Goal: Task Accomplishment & Management: Manage account settings

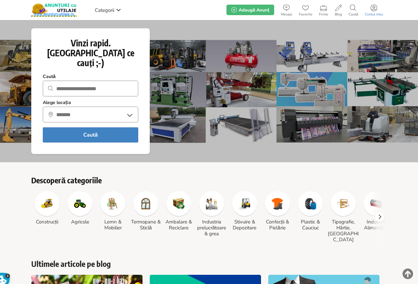
click at [374, 11] on link "Contul meu" at bounding box center [373, 9] width 25 height 13
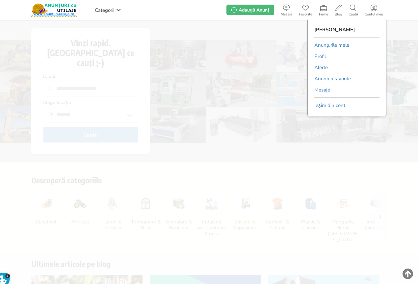
click at [333, 45] on link "Anunțurile mele" at bounding box center [331, 45] width 35 height 10
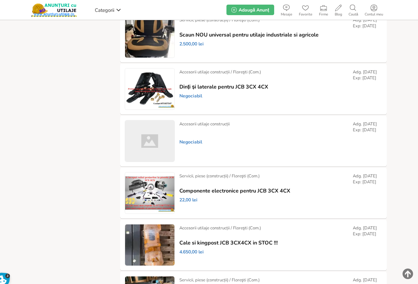
scroll to position [650, 0]
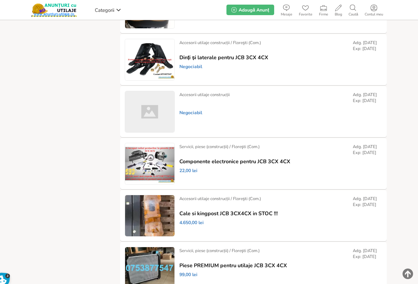
click at [0, 0] on link "Dezactivează" at bounding box center [0, 0] width 0 height 0
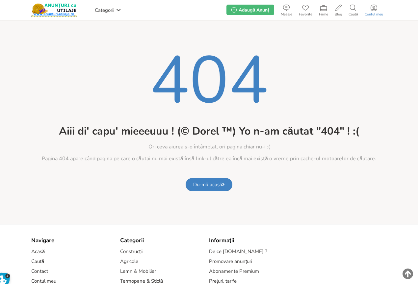
click at [373, 8] on icon at bounding box center [373, 8] width 7 height 7
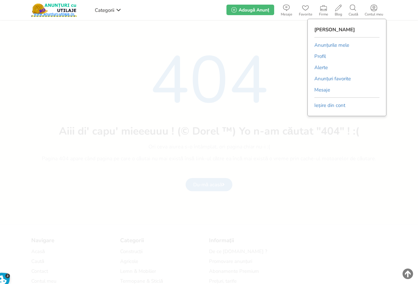
click at [331, 45] on link "Anunțurile mele" at bounding box center [331, 45] width 35 height 10
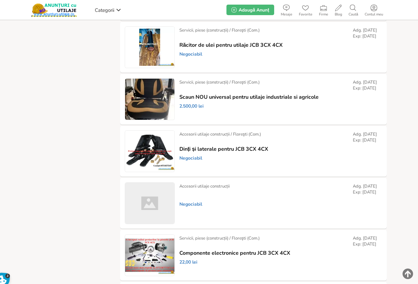
scroll to position [555, 0]
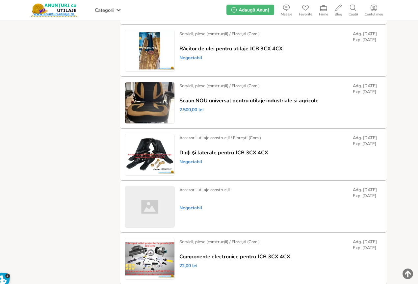
click at [0, 0] on link "Șterge" at bounding box center [0, 0] width 0 height 0
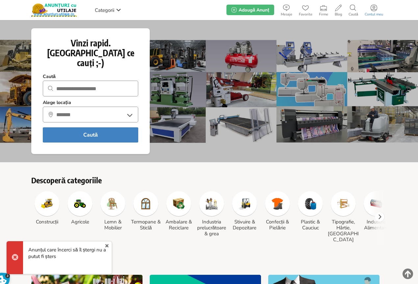
click at [373, 10] on icon at bounding box center [373, 8] width 7 height 7
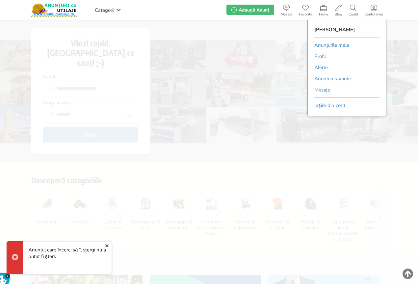
click at [334, 44] on link "Anunțurile mele" at bounding box center [331, 45] width 35 height 10
